Goal: Task Accomplishment & Management: Manage account settings

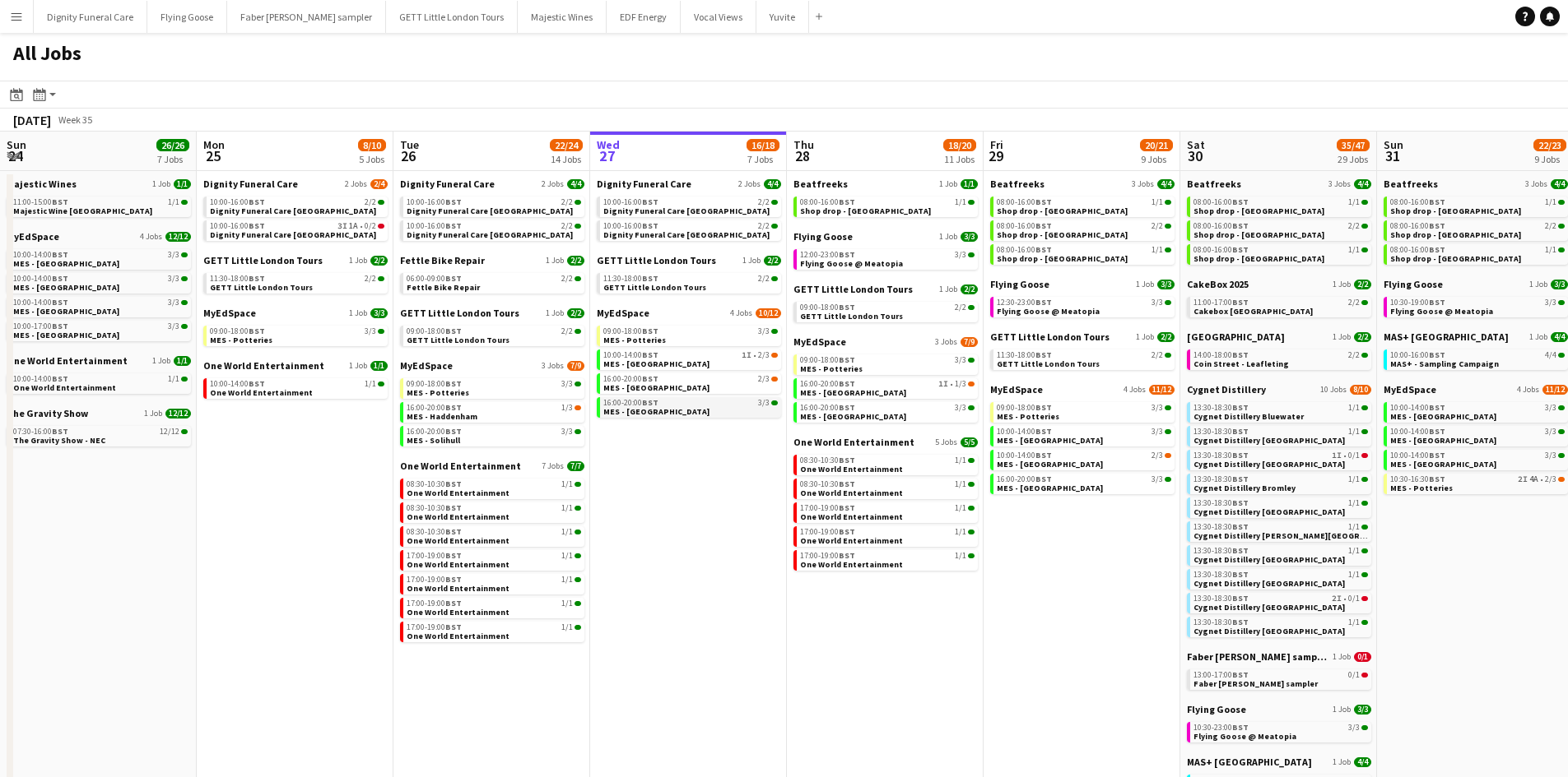
scroll to position [0, 393]
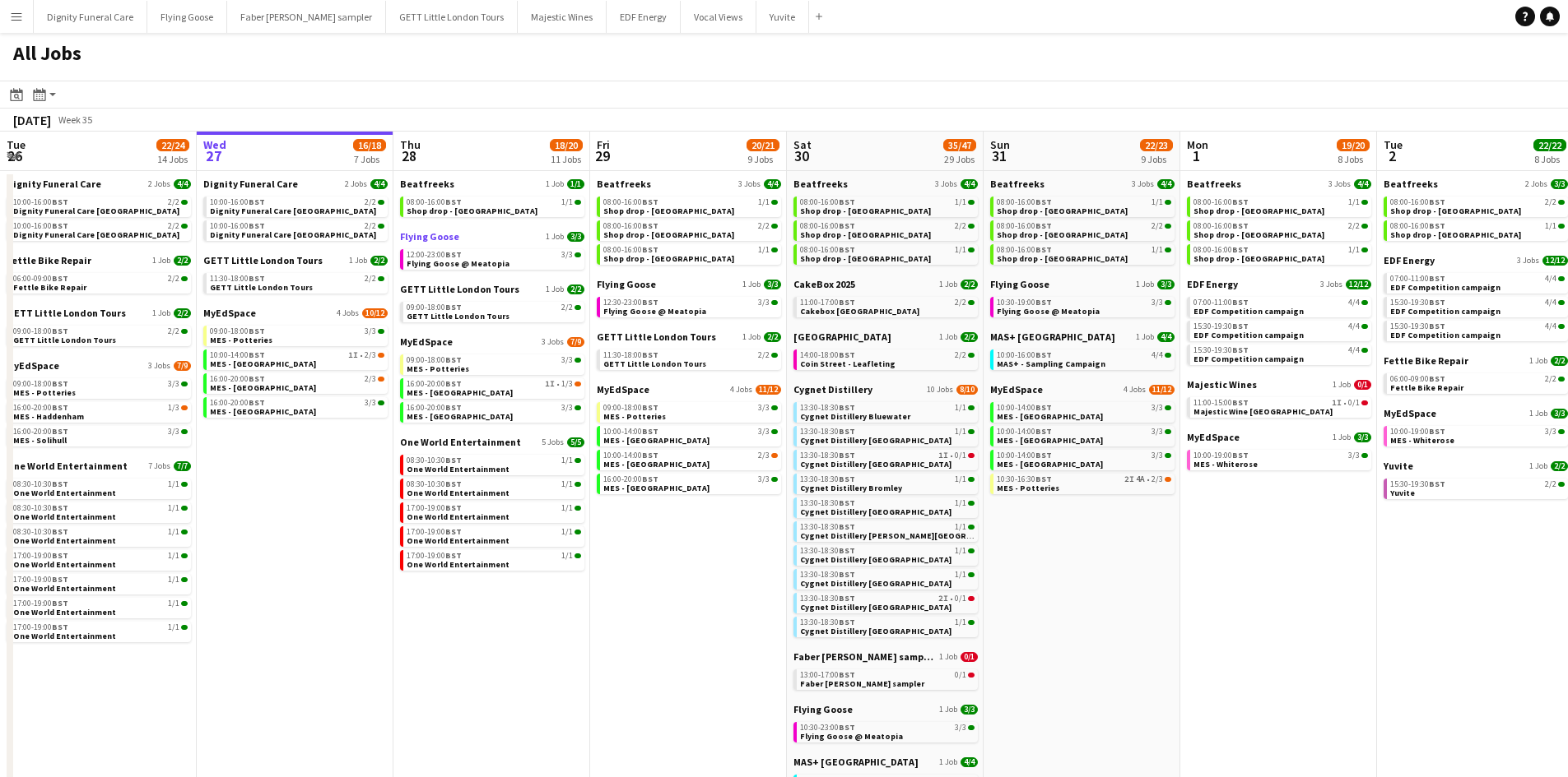
click at [458, 240] on link "Flying Goose 1 Job 3/3" at bounding box center [492, 236] width 184 height 12
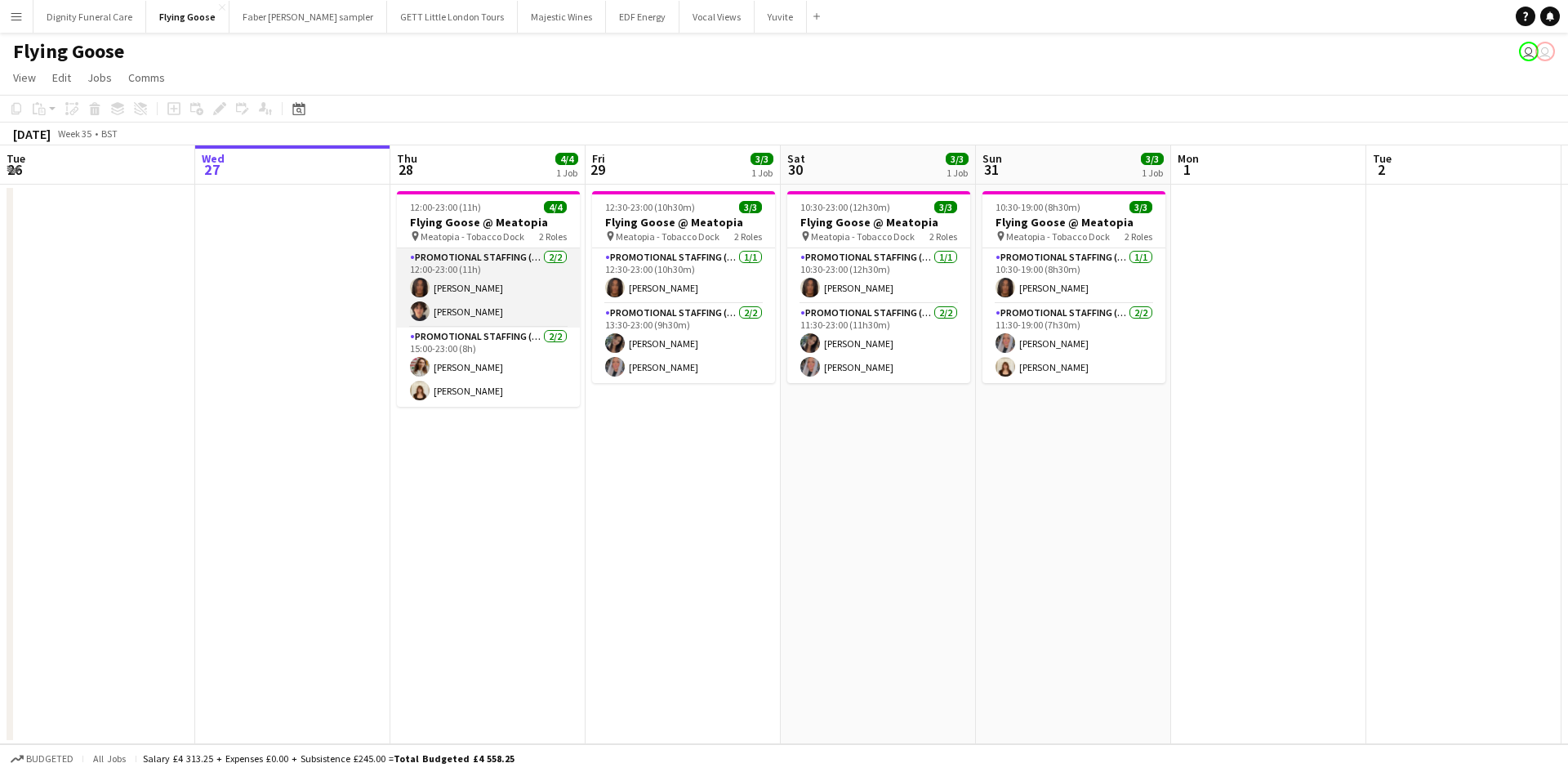
click at [478, 309] on app-card-role "Promotional Staffing (Sampling Staff) 2/2 12:00-23:00 (11h) Jazz Harper Oliver …" at bounding box center [488, 288] width 183 height 79
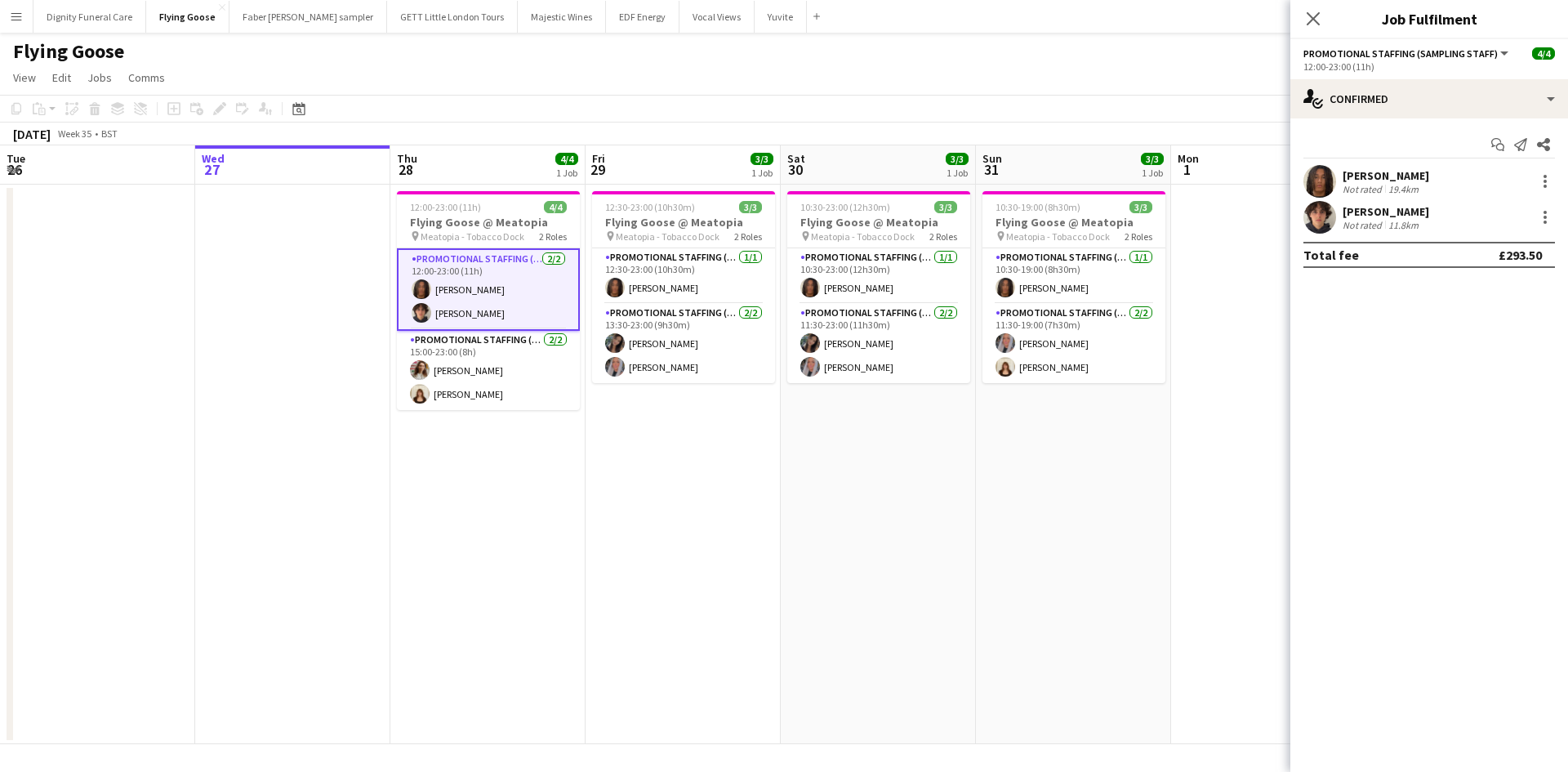
click at [1364, 213] on div "Oliver Tickner-Bellau" at bounding box center [1386, 211] width 87 height 15
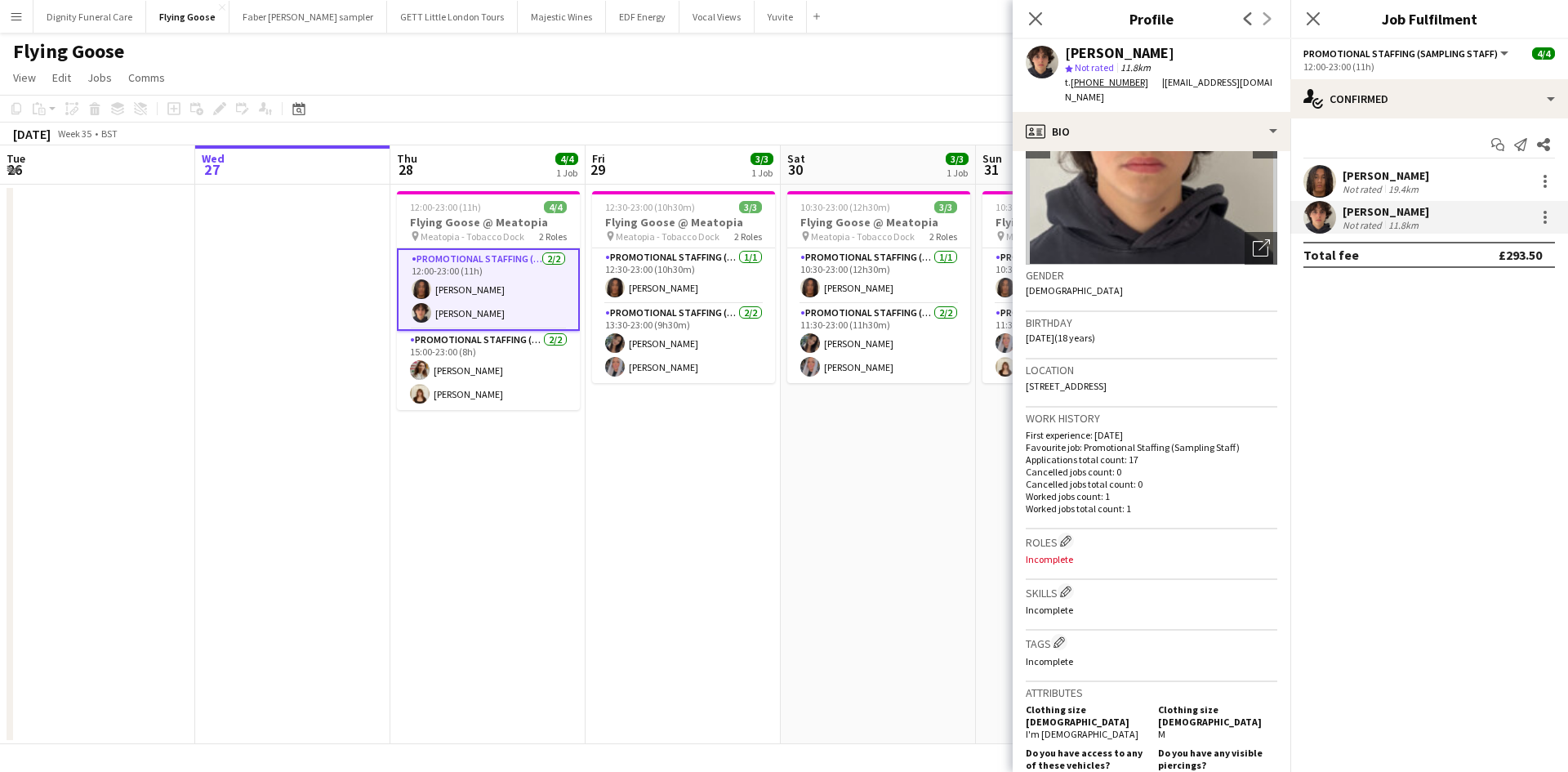
scroll to position [163, 0]
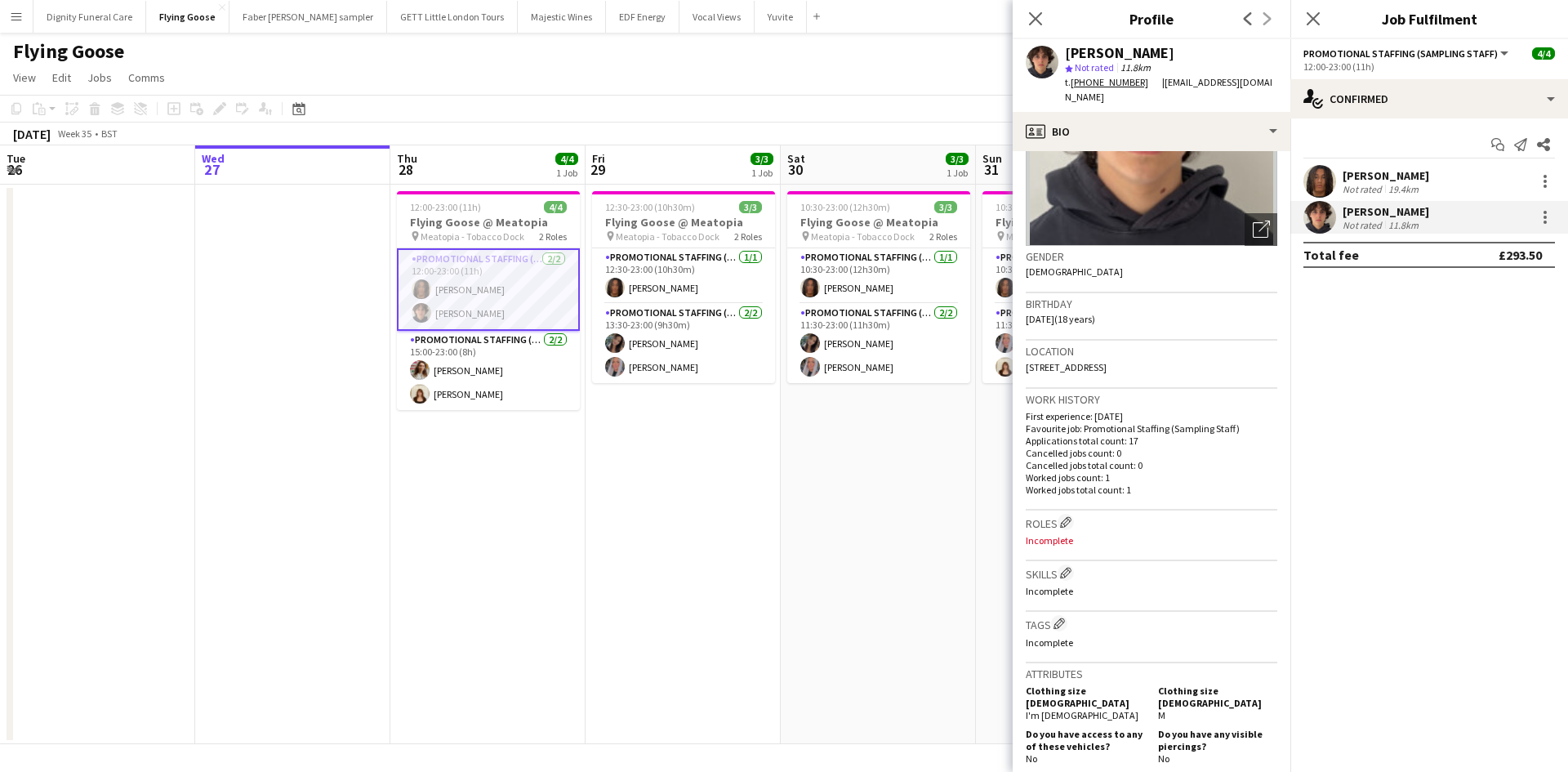
click at [1373, 168] on div "Jazz Harper" at bounding box center [1386, 175] width 87 height 15
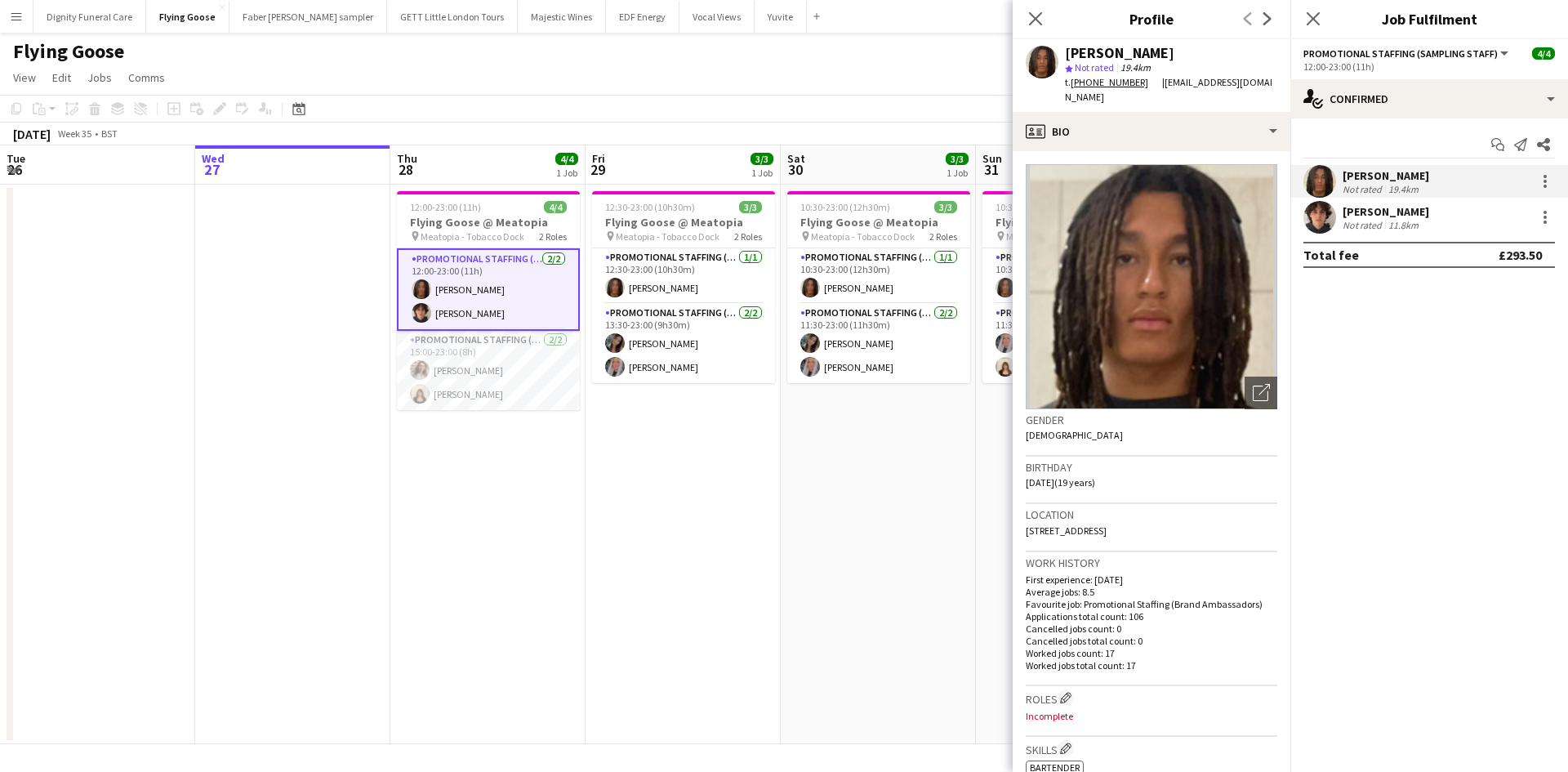
click at [505, 311] on app-card-role "Promotional Staffing (Sampling Staff) 2/2 12:00-23:00 (11h) Jazz Harper Oliver …" at bounding box center [488, 289] width 183 height 82
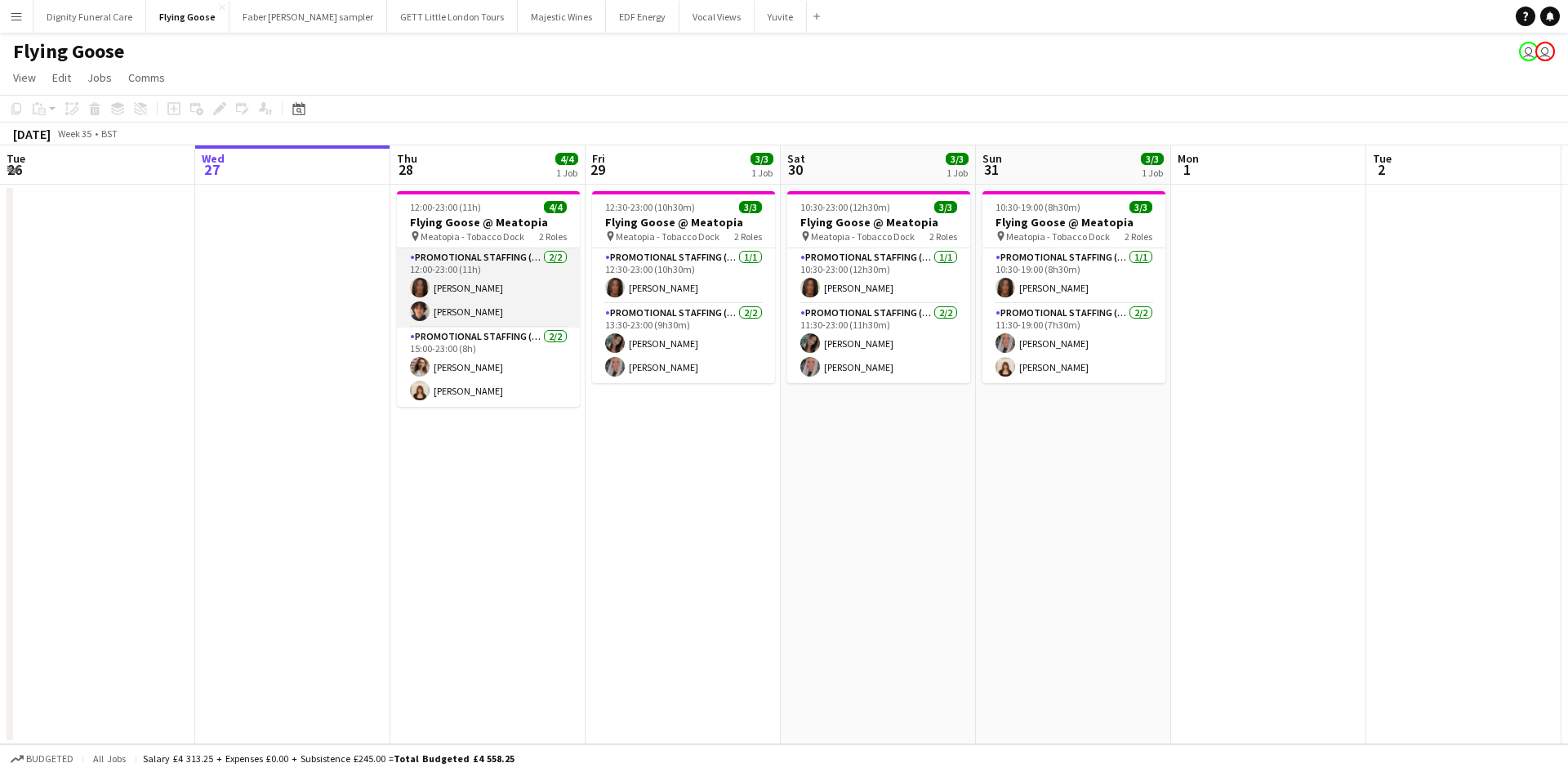
click at [481, 312] on app-card-role "Promotional Staffing (Sampling Staff) 2/2 12:00-23:00 (11h) Jazz Harper Oliver …" at bounding box center [488, 288] width 183 height 79
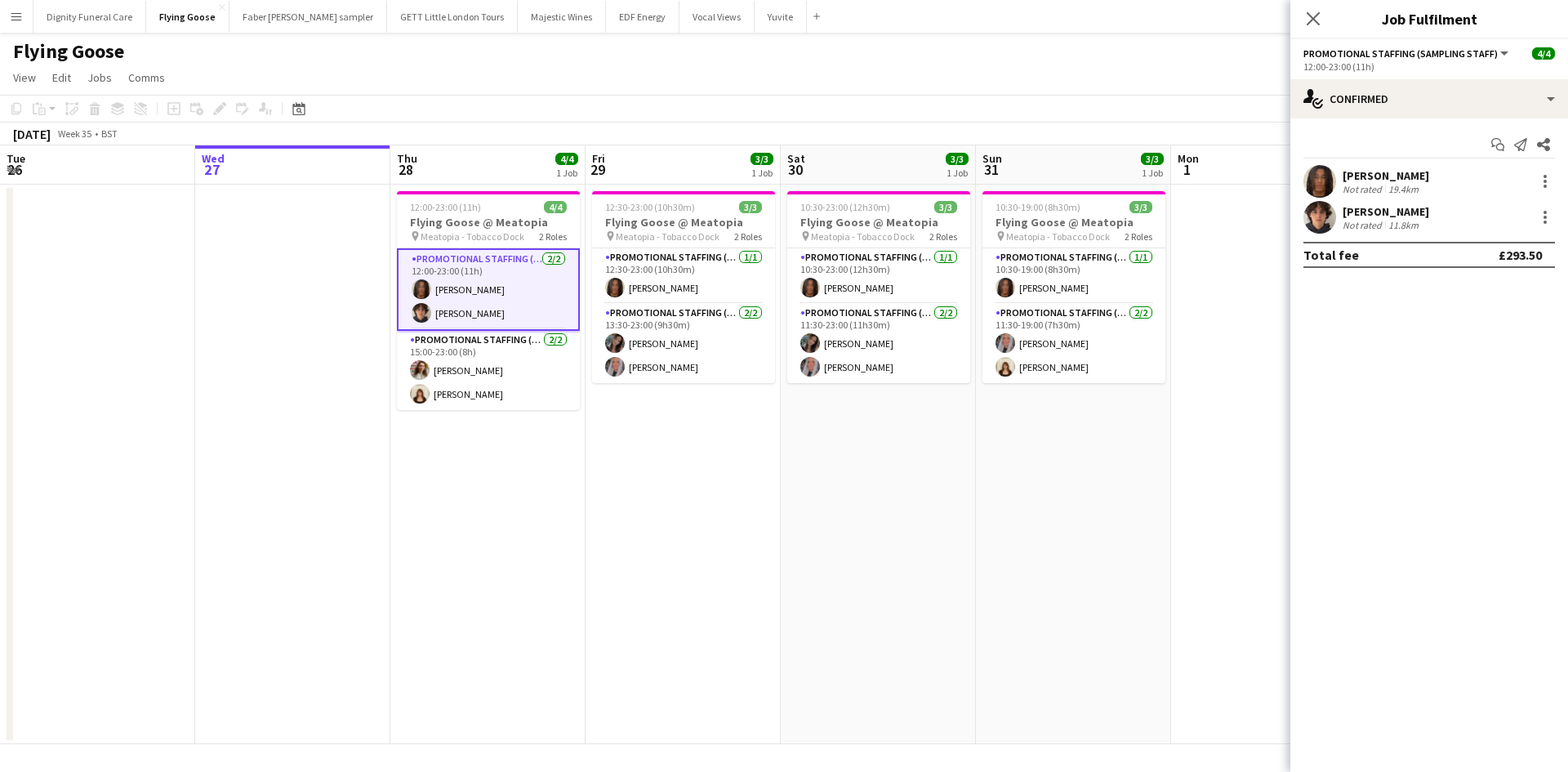
click at [1398, 216] on div "Oliver Tickner-Bellau" at bounding box center [1386, 211] width 87 height 15
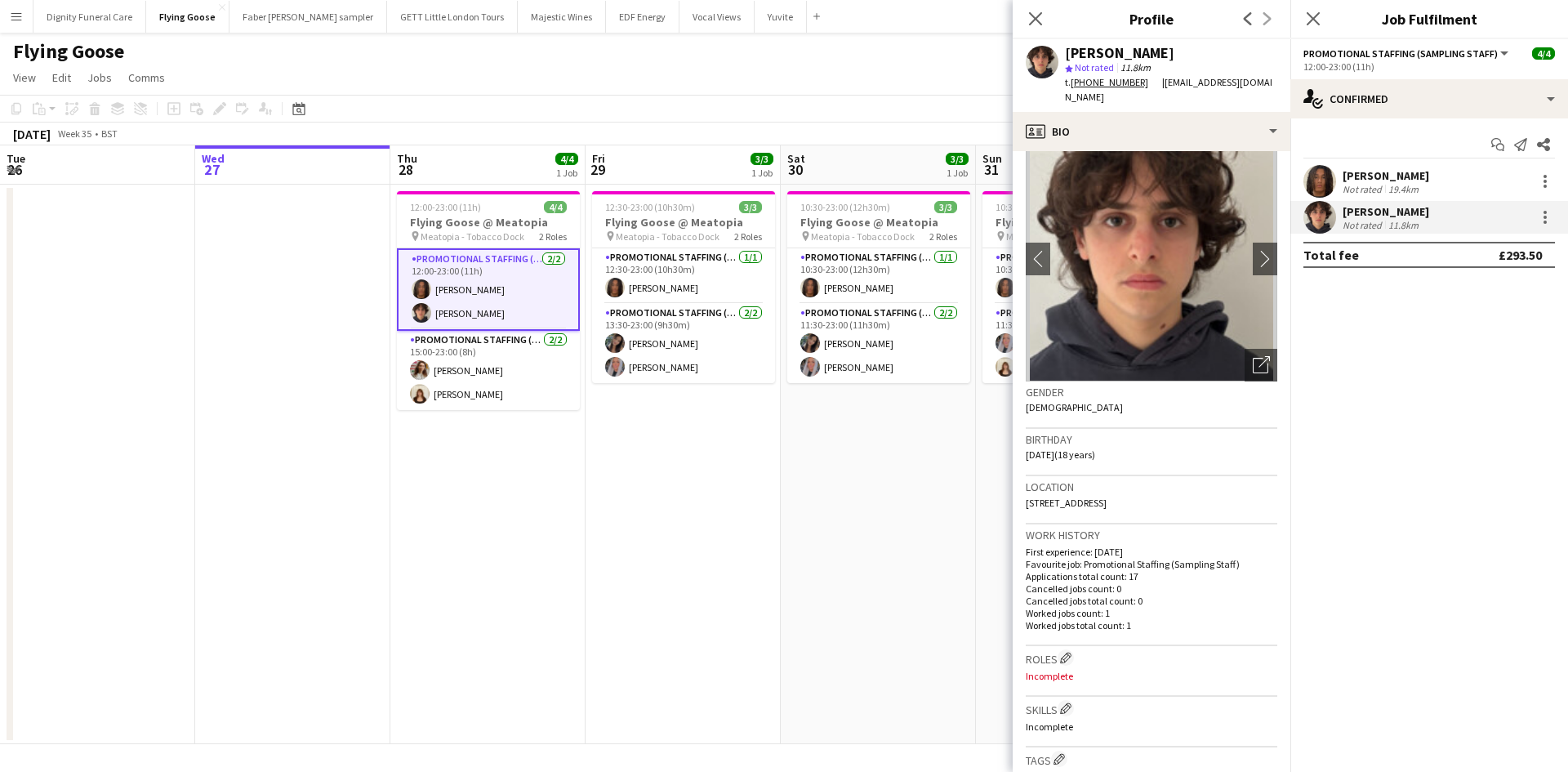
scroll to position [0, 0]
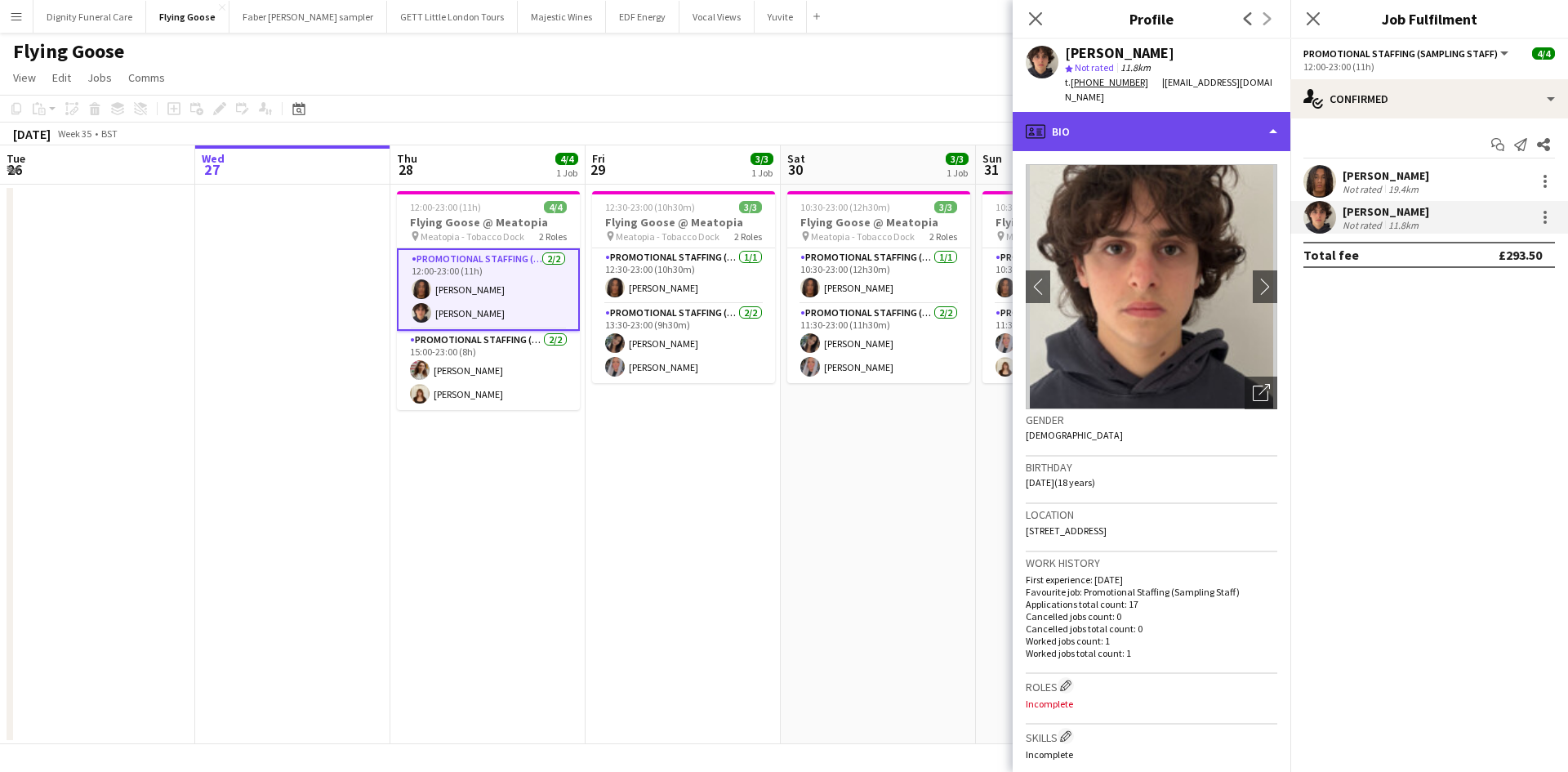
click at [1117, 117] on div "profile Bio" at bounding box center [1151, 131] width 278 height 39
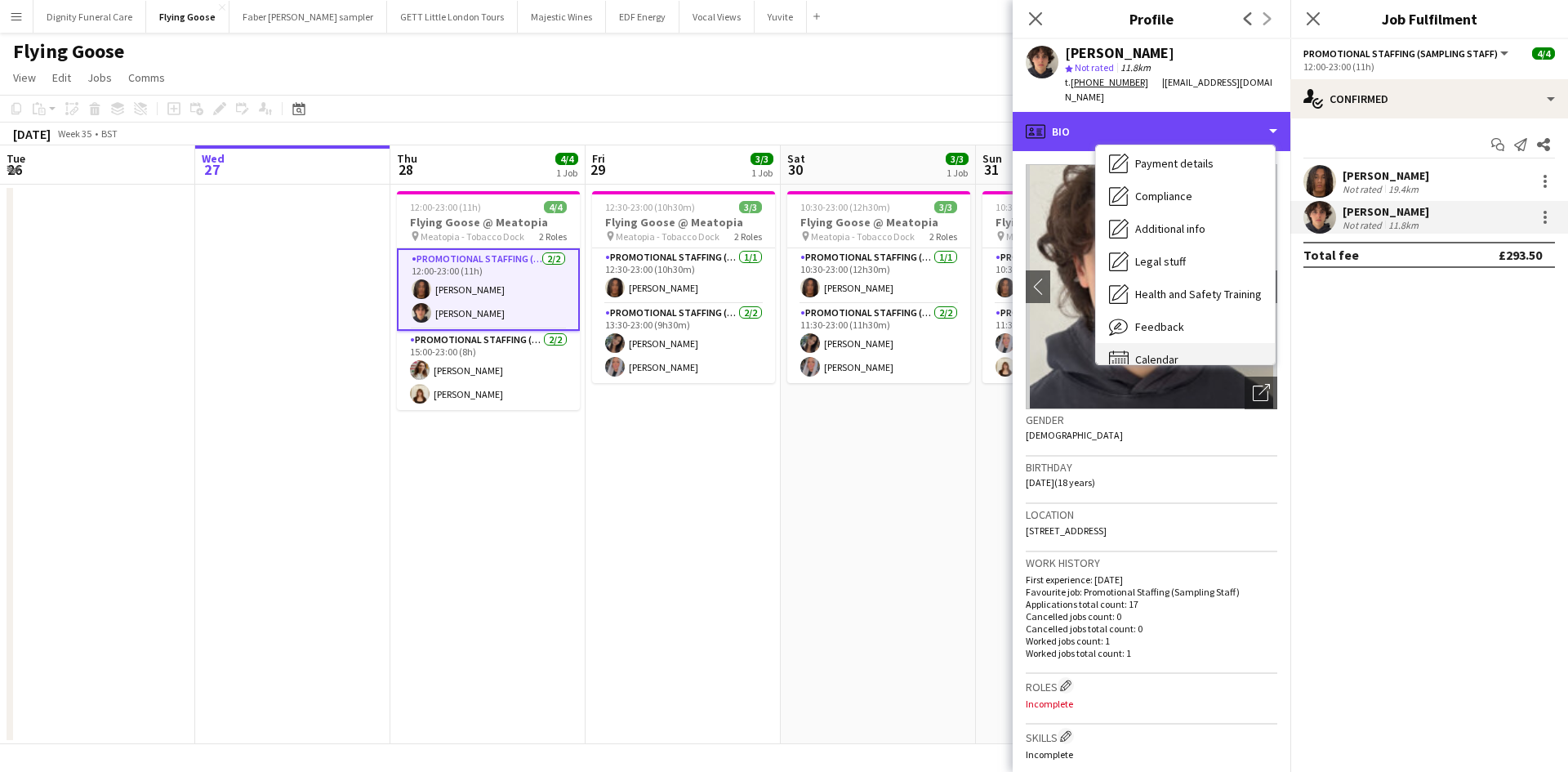
scroll to position [219, 0]
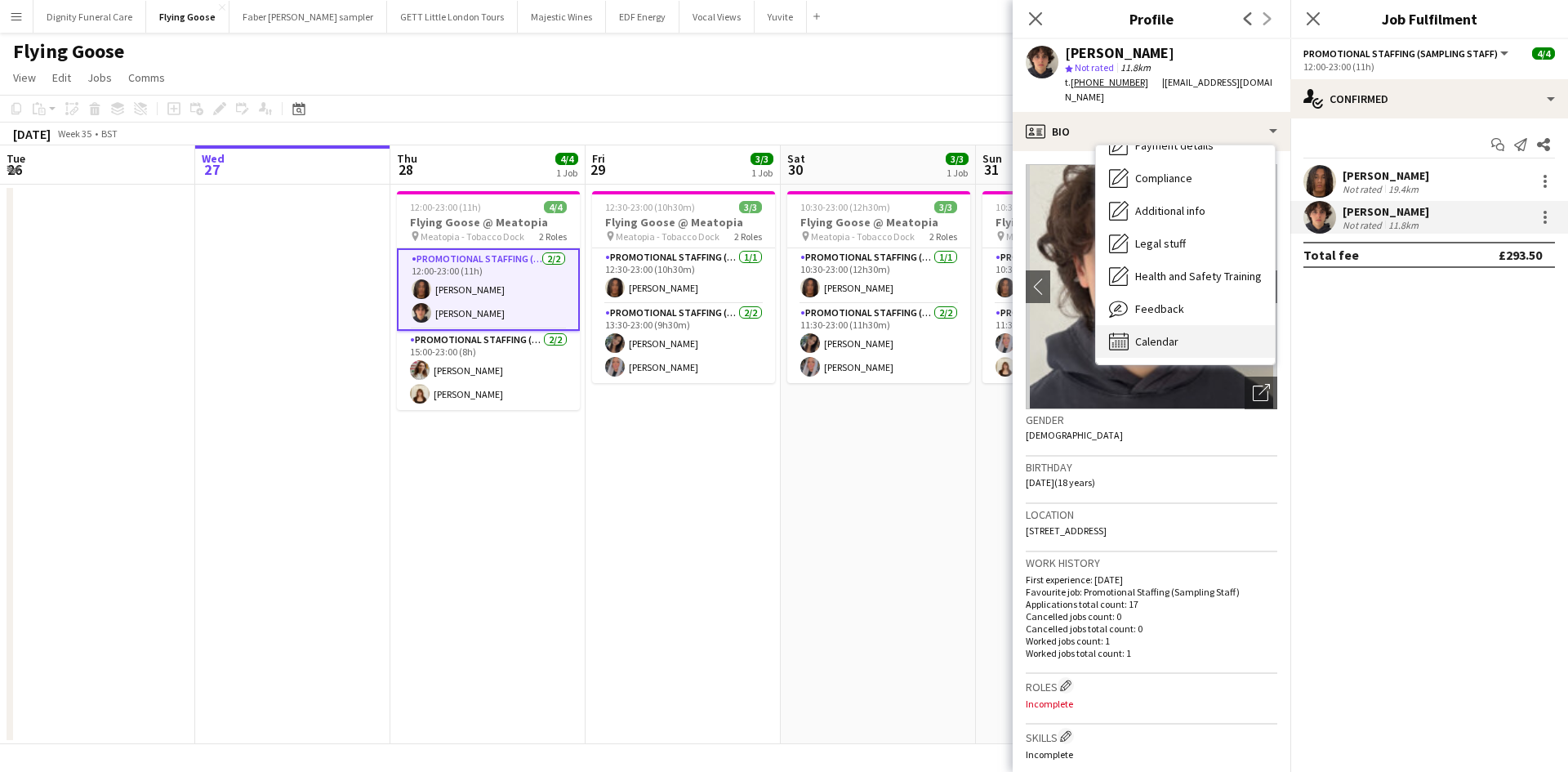
click at [1167, 334] on span "Calendar" at bounding box center [1156, 342] width 43 height 15
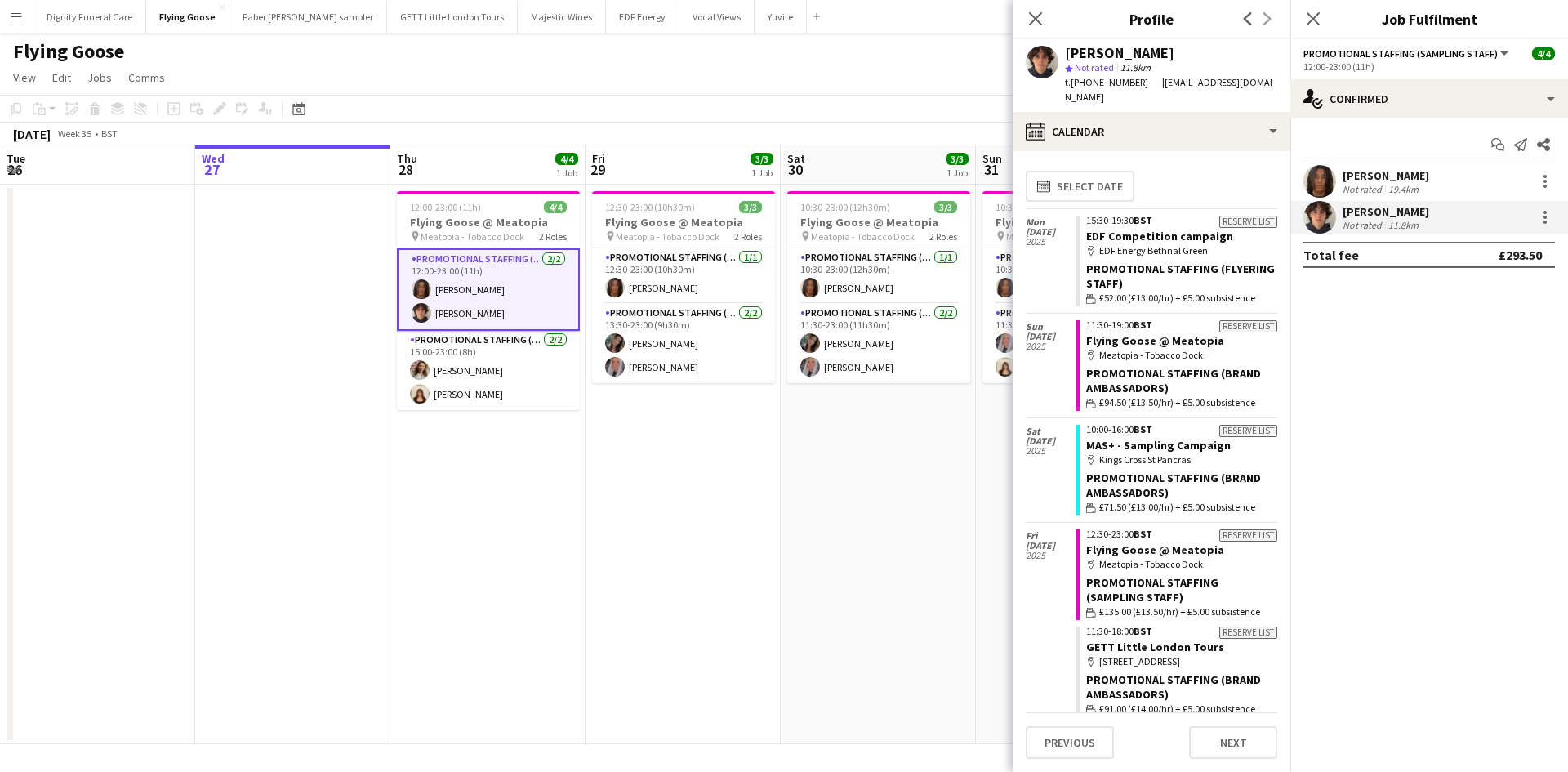
click at [672, 457] on app-date-cell "12:30-23:00 (10h30m) 3/3 Flying Goose @ Meatopia pin Meatopia - Tobacco Dock 2 …" at bounding box center [682, 464] width 195 height 560
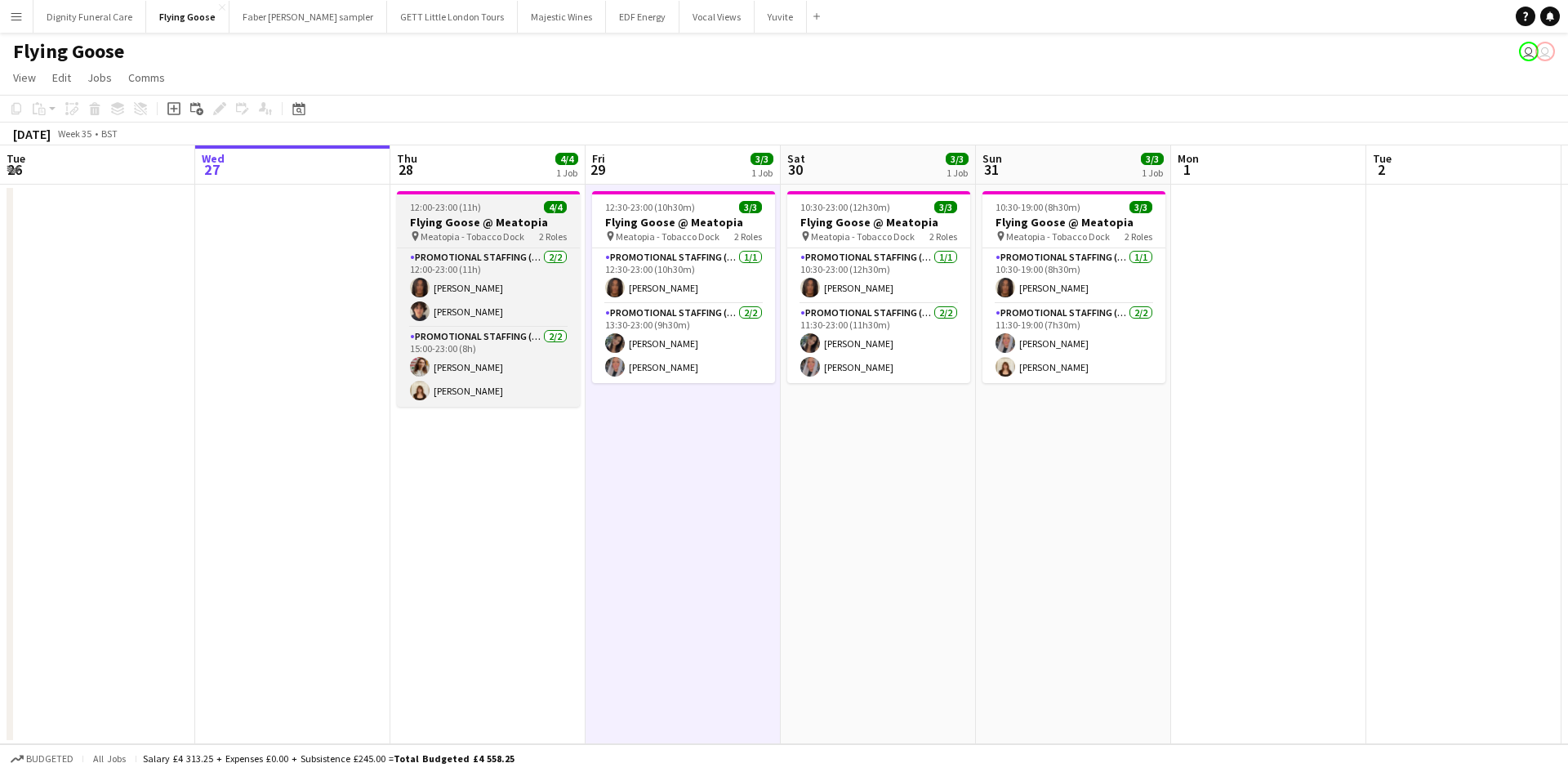
click at [461, 220] on h3 "Flying Goose @ Meatopia" at bounding box center [488, 223] width 183 height 15
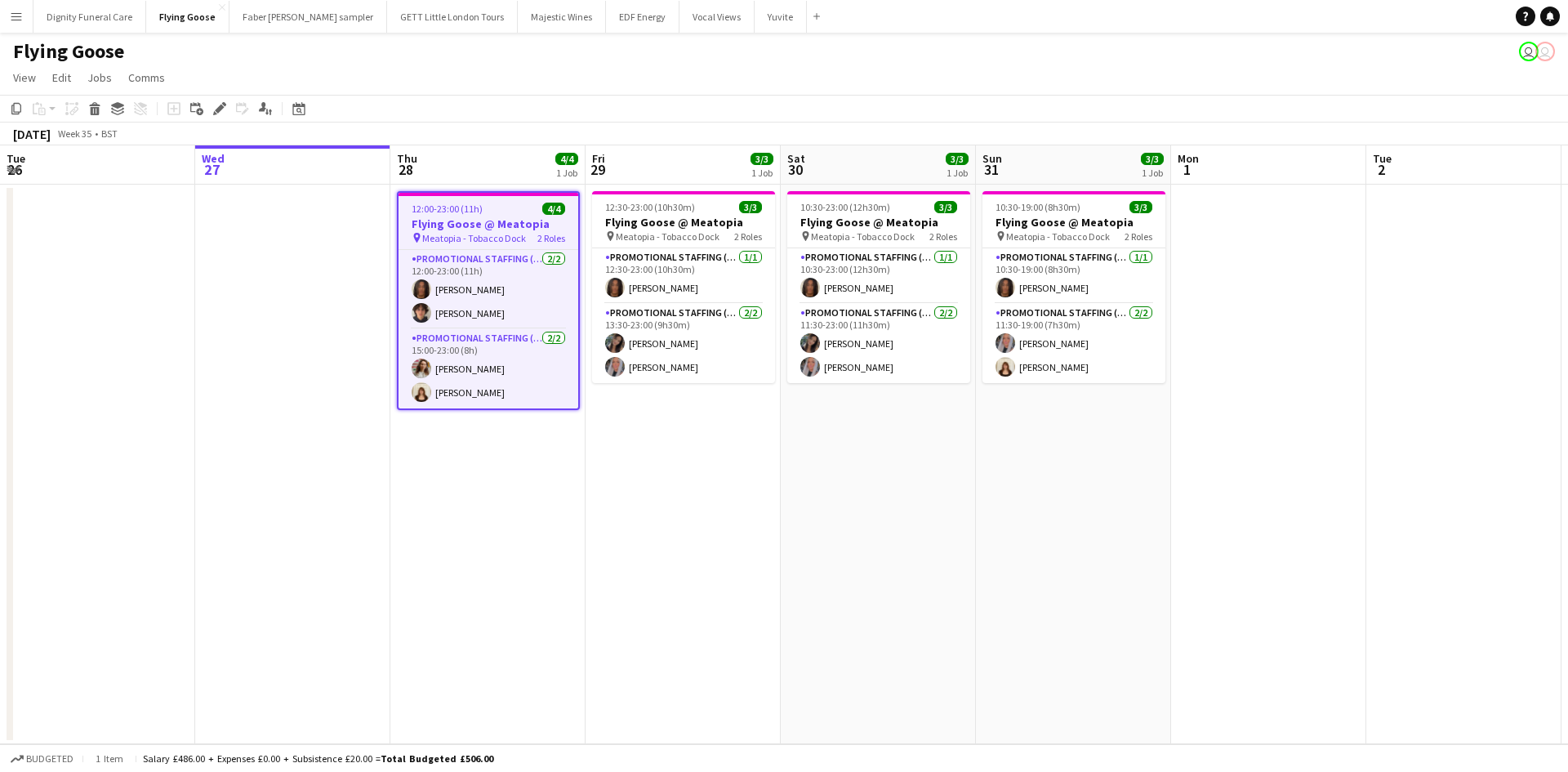
click at [448, 216] on app-job-card "12:00-23:00 (11h) 4/4 Flying Goose @ Meatopia pin Meatopia - Tobacco Dock 2 Rol…" at bounding box center [488, 300] width 183 height 219
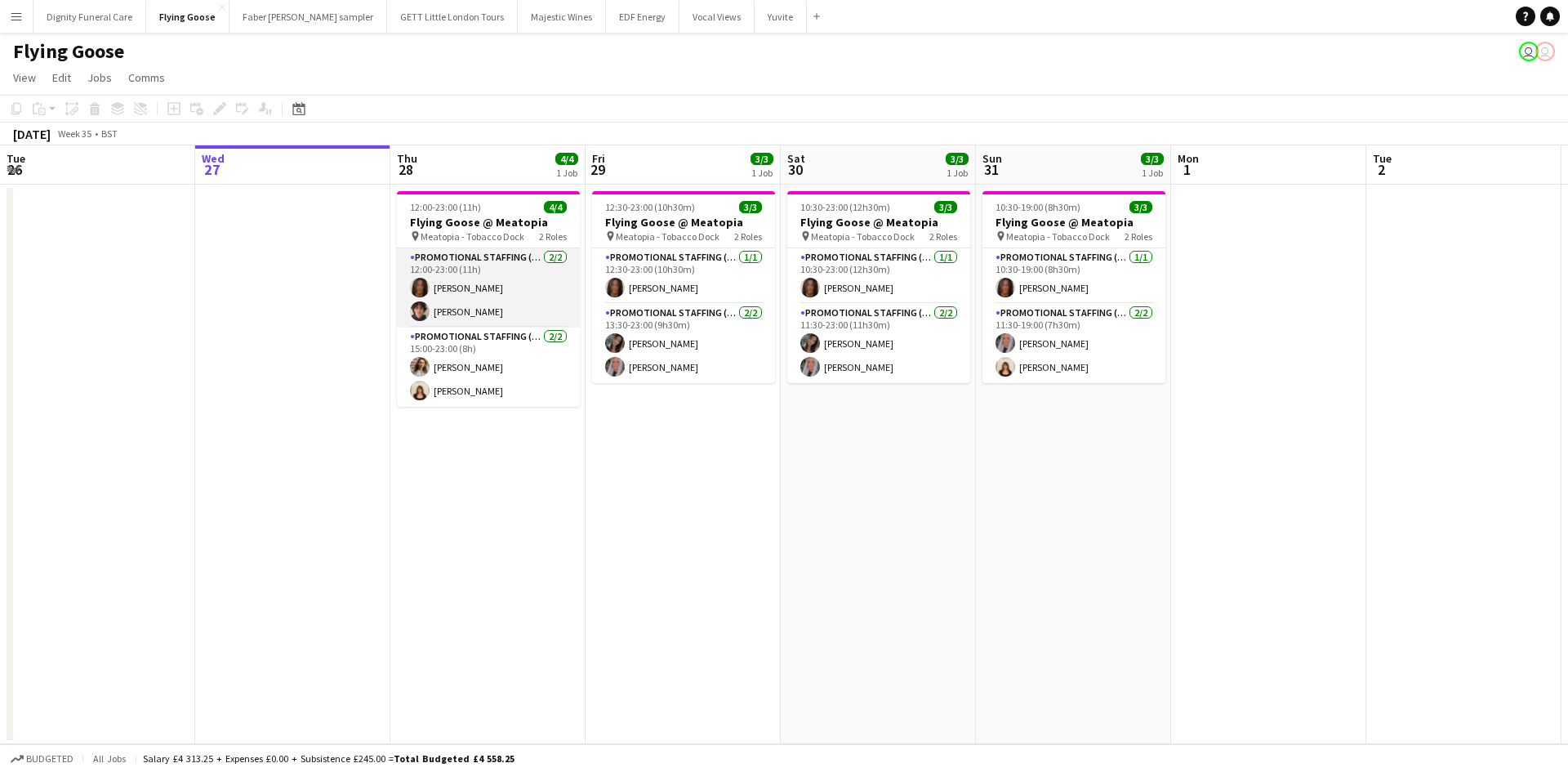
click at [466, 251] on app-card-role "Promotional Staffing (Sampling Staff) 2/2 12:00-23:00 (11h) Jazz Harper Oliver …" at bounding box center [488, 288] width 183 height 79
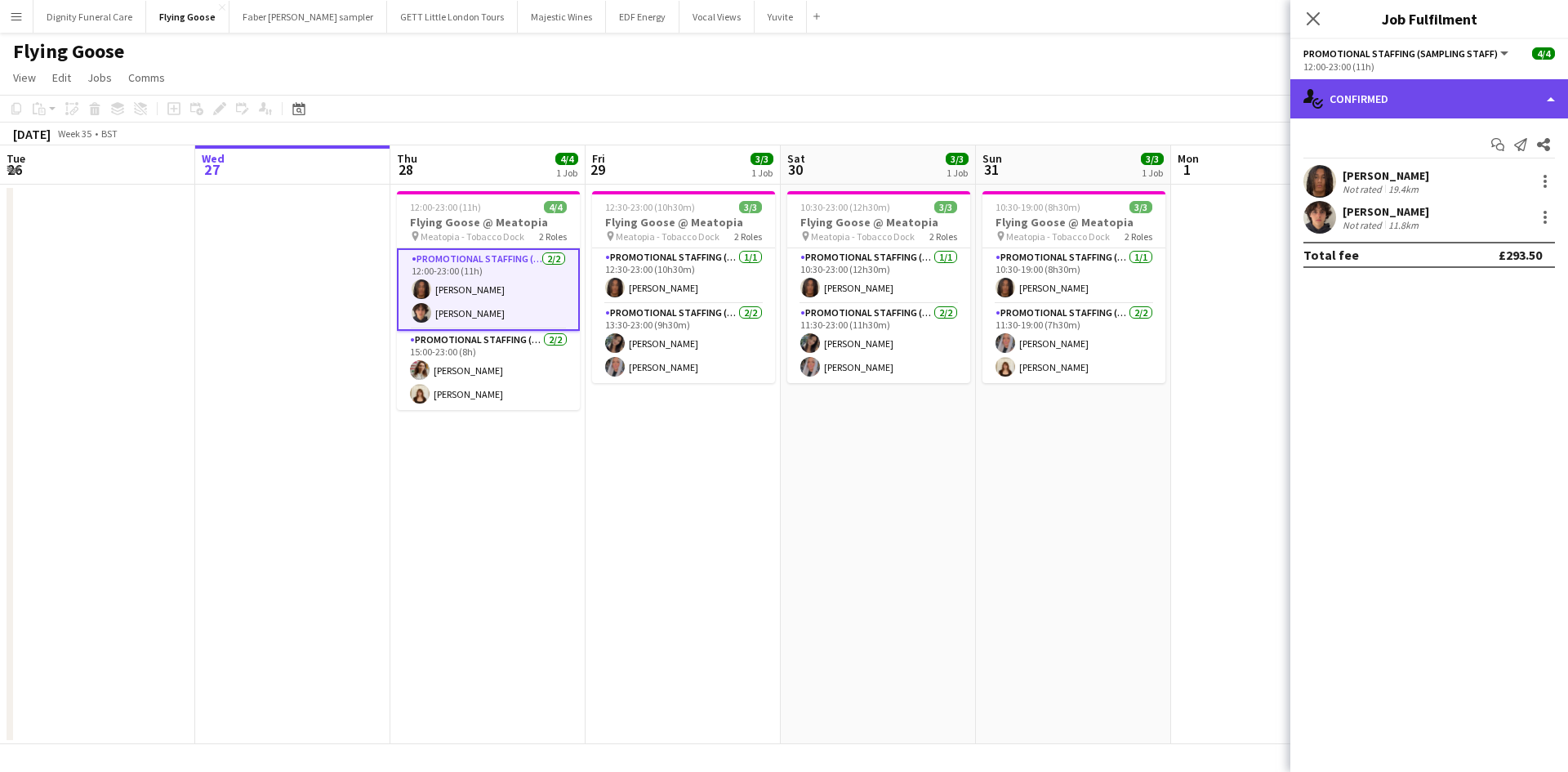
click at [1380, 91] on div "single-neutral-actions-check-2 Confirmed" at bounding box center [1429, 99] width 278 height 39
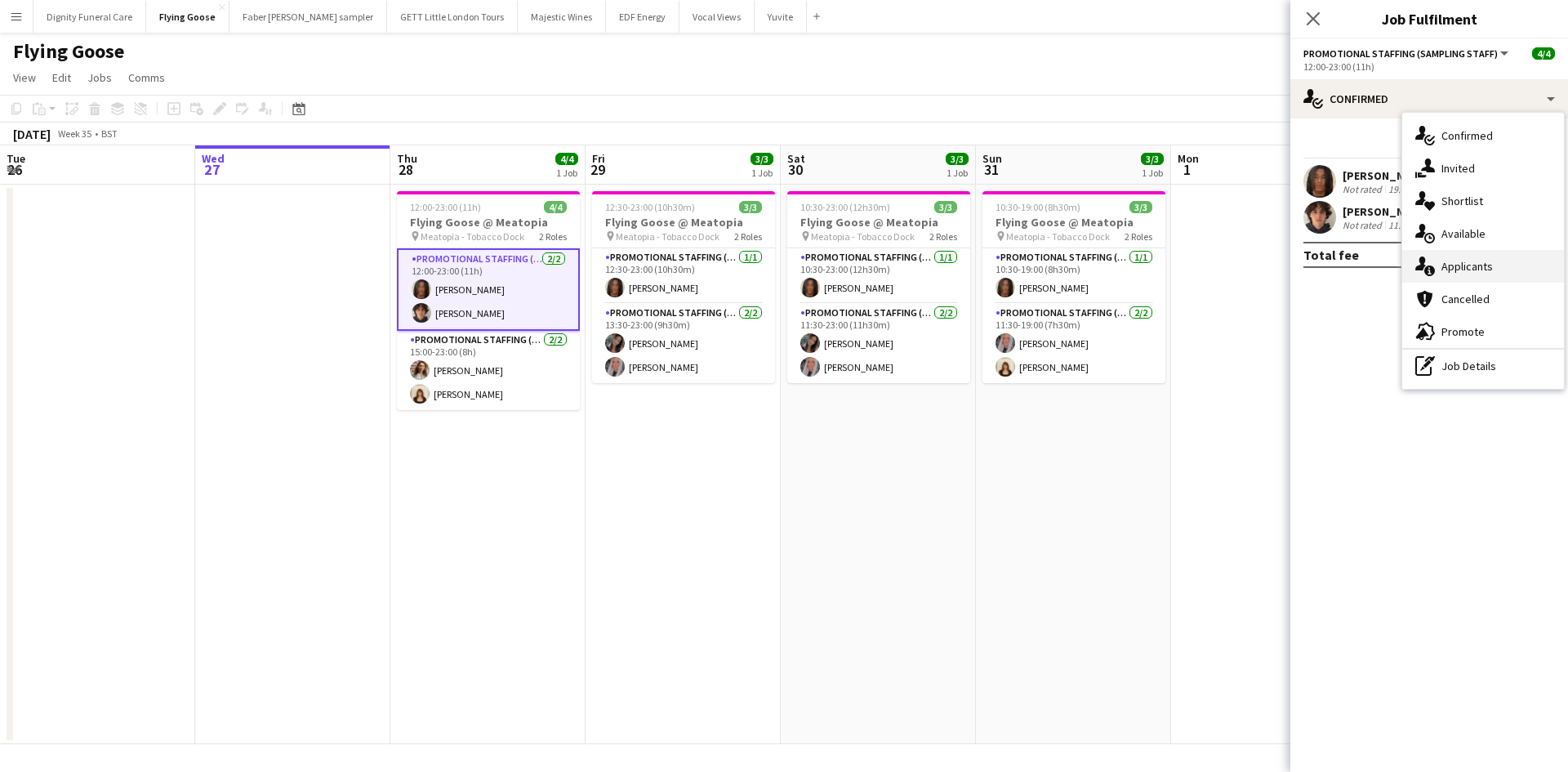
click at [1456, 265] on div "single-neutral-actions-information Applicants" at bounding box center [1482, 266] width 162 height 32
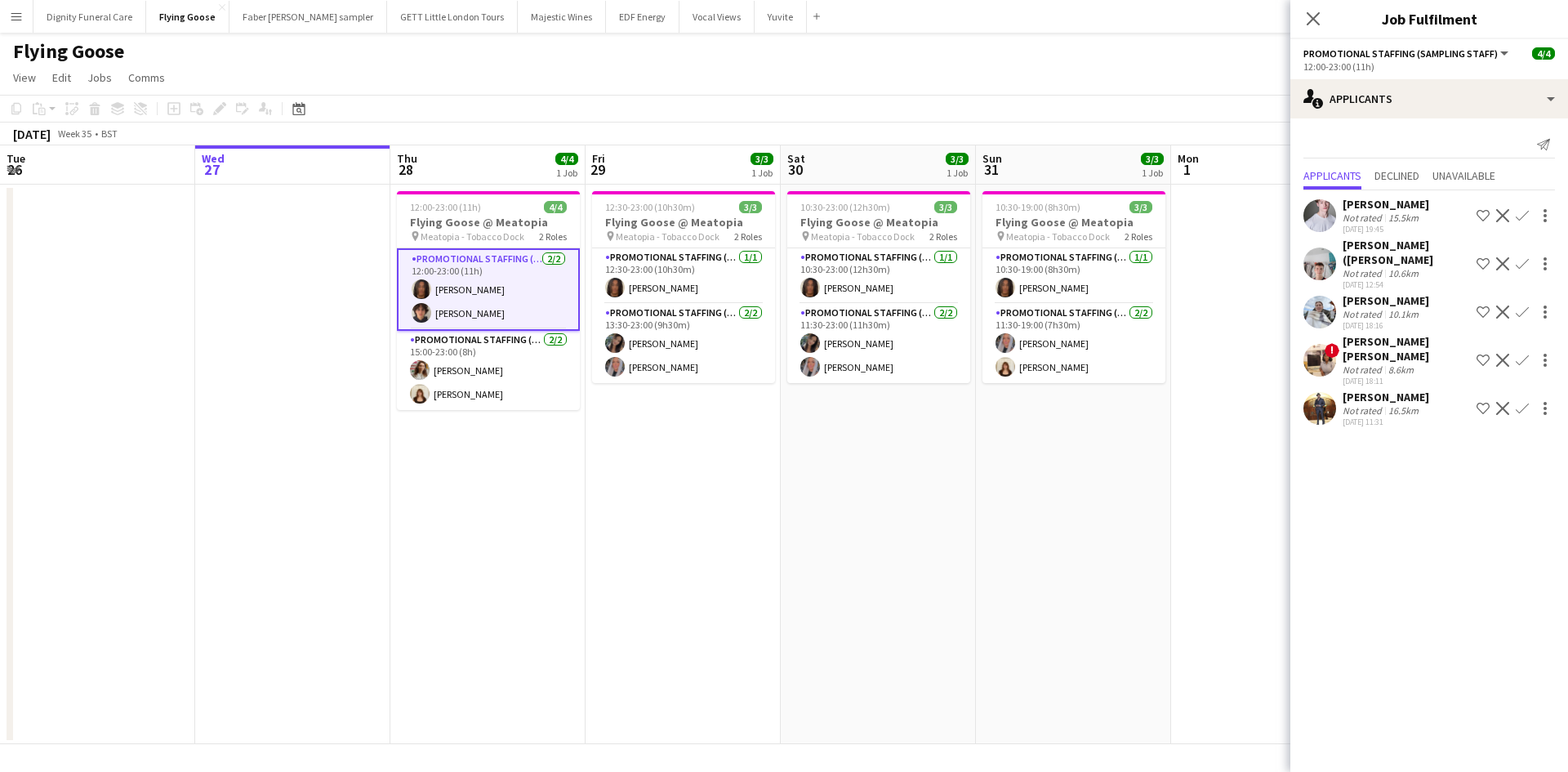
click at [1369, 201] on div "Ben Oatley" at bounding box center [1386, 204] width 87 height 15
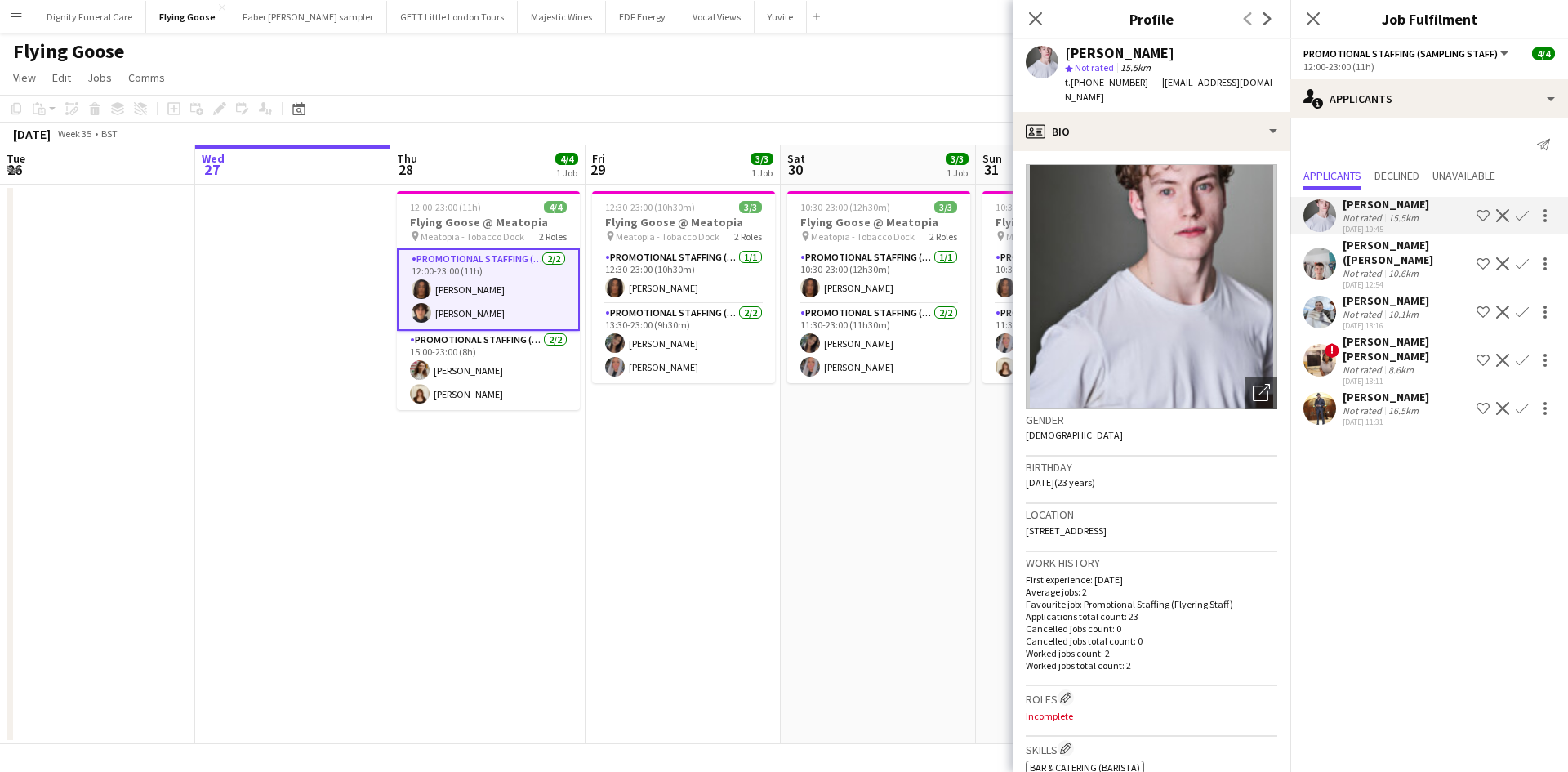
click at [1363, 300] on div "Iuliia Gerus" at bounding box center [1386, 301] width 87 height 15
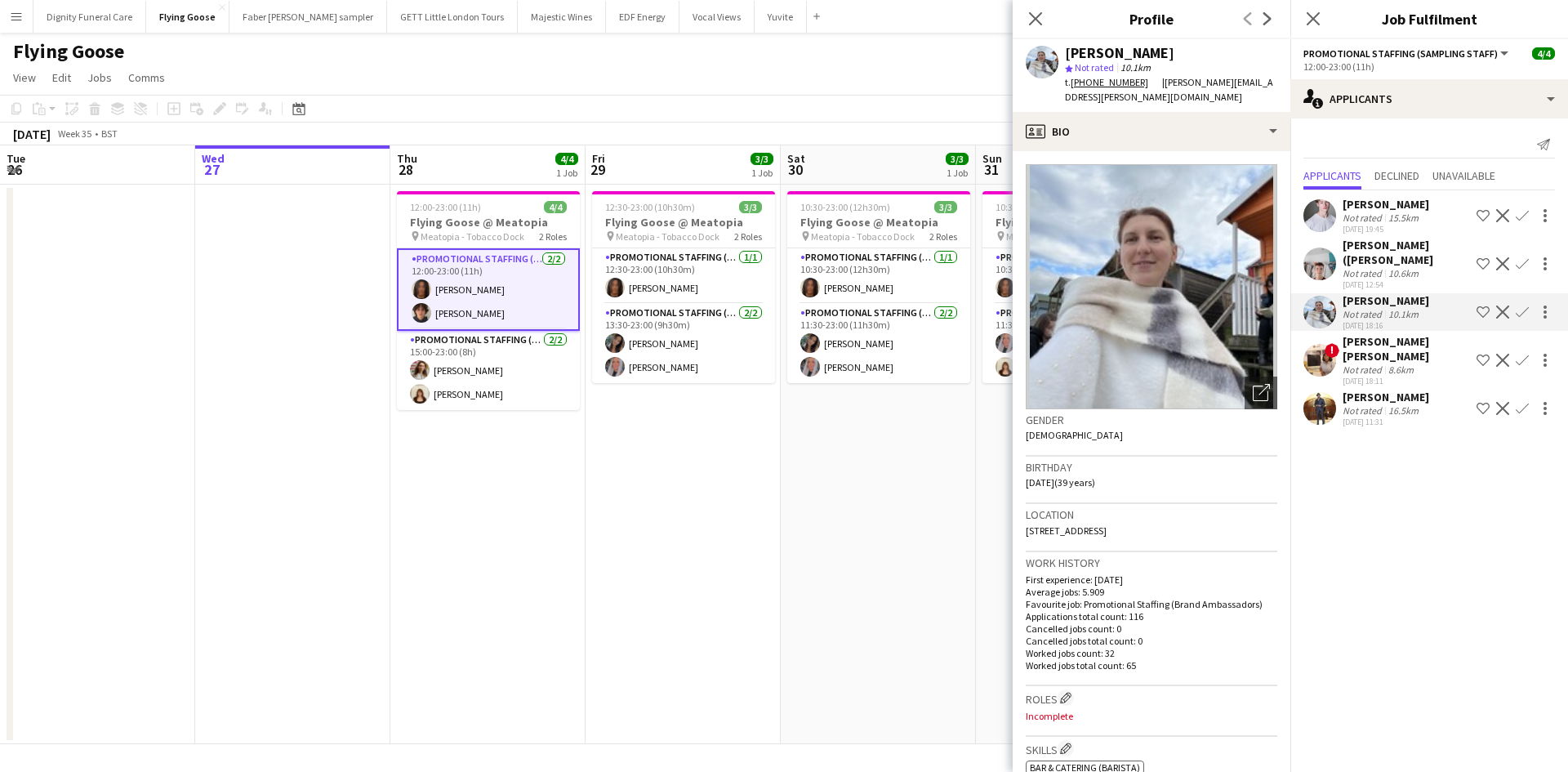
click at [877, 460] on app-date-cell "10:30-23:00 (12h30m) 3/3 Flying Goose @ Meatopia pin Meatopia - Tobacco Dock 2 …" at bounding box center [878, 464] width 195 height 560
